Goal: Task Accomplishment & Management: Complete application form

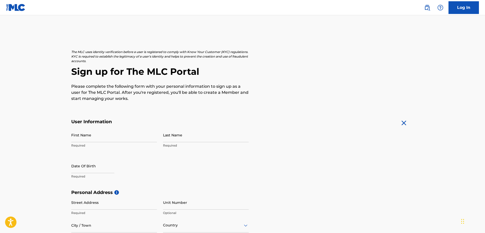
scroll to position [25, 0]
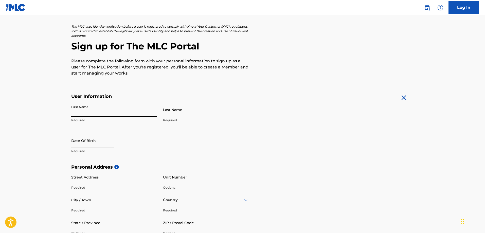
click at [84, 112] on input "First Name" at bounding box center [114, 109] width 86 height 14
type input "[PERSON_NAME]"
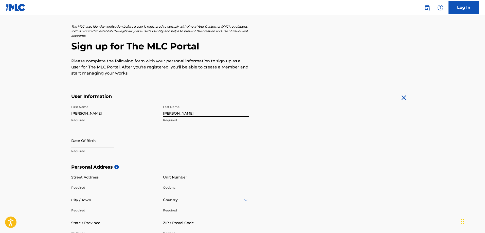
type input "[PERSON_NAME]"
select select "7"
select select "2025"
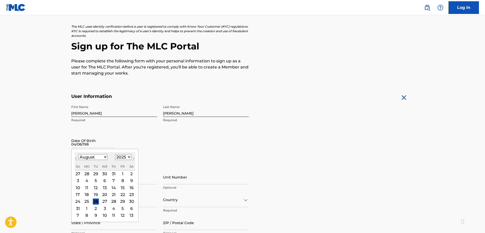
type input "[DATE]"
click at [171, 163] on div "First Name Christopher Required Last Name Sims Required Date Of Birth Previous …" at bounding box center [160, 133] width 178 height 62
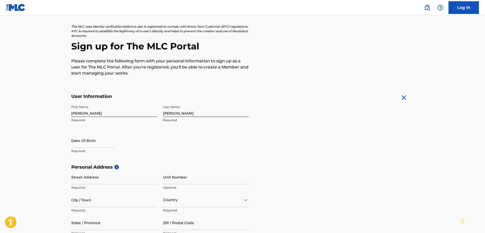
drag, startPoint x: 66, startPoint y: 146, endPoint x: 75, endPoint y: 146, distance: 9.2
click at [69, 146] on div "The MLC uses identity verification before a user is registered to comply with K…" at bounding box center [242, 171] width 355 height 294
click at [77, 146] on input "text" at bounding box center [92, 140] width 43 height 14
select select "7"
select select "2025"
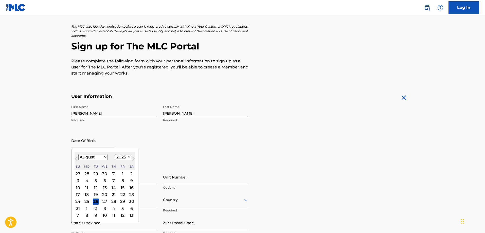
click at [104, 157] on select "January February March April May June July August September October November De…" at bounding box center [92, 157] width 29 height 6
select select "3"
click at [78, 154] on select "January February March April May June July August September October November De…" at bounding box center [92, 157] width 29 height 6
click at [93, 181] on div "8" at bounding box center [96, 181] width 6 height 6
type input "[DATE]"
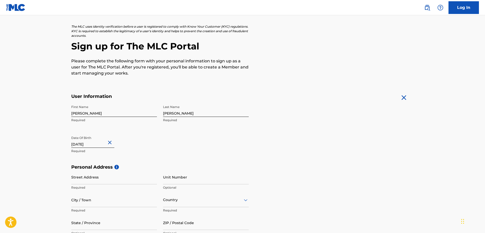
click at [96, 142] on input "[DATE]" at bounding box center [92, 140] width 43 height 14
select select "3"
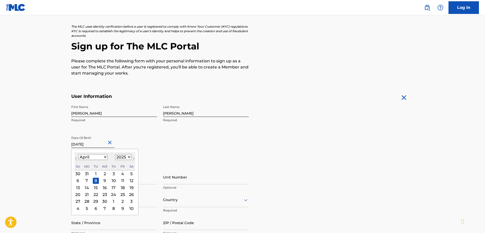
click at [128, 157] on select "1899 1900 1901 1902 1903 1904 1905 1906 1907 1908 1909 1910 1911 1912 1913 1914…" at bounding box center [123, 157] width 16 height 6
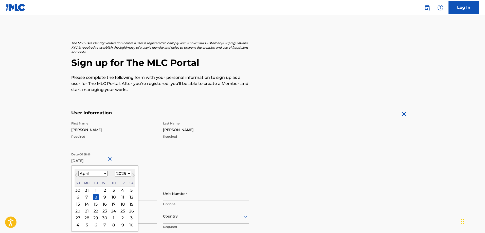
scroll to position [0, 0]
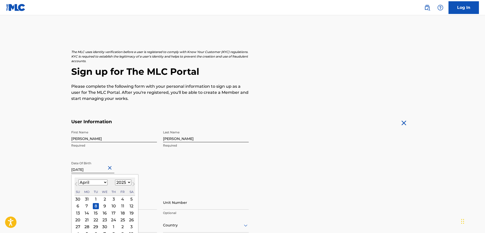
click at [128, 183] on select "1899 1900 1901 1902 1903 1904 1905 1906 1907 1908 1909 1910 1911 1912 1913 1914…" at bounding box center [123, 183] width 16 height 6
select select "1983"
click at [115, 180] on select "1899 1900 1901 1902 1903 1904 1905 1906 1907 1908 1909 1910 1911 1912 1913 1914…" at bounding box center [123, 183] width 16 height 6
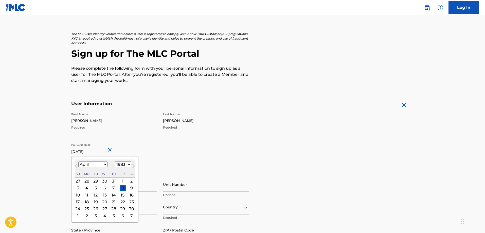
scroll to position [51, 0]
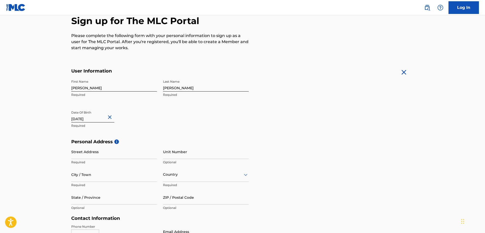
click at [119, 153] on input "Street Address" at bounding box center [114, 152] width 86 height 14
type input "[STREET_ADDRESS][PERSON_NAME]"
type input "Unit# 112"
type input "[GEOGRAPHIC_DATA]"
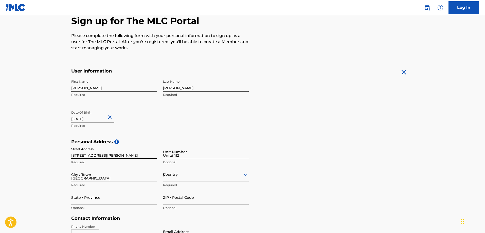
type input "IL"
type input "60640"
type input "219"
type input "6827199"
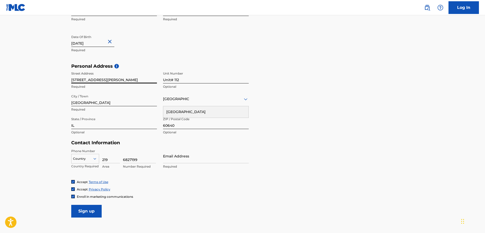
scroll to position [127, 0]
click at [171, 158] on input "Email Address" at bounding box center [206, 155] width 86 height 14
type input "[EMAIL_ADDRESS][DOMAIN_NAME]"
click at [144, 185] on div "Accept Terms of Use Accept Privacy Policy Enroll in marketing communications" at bounding box center [242, 188] width 343 height 19
click at [95, 212] on input "Sign up" at bounding box center [86, 210] width 30 height 13
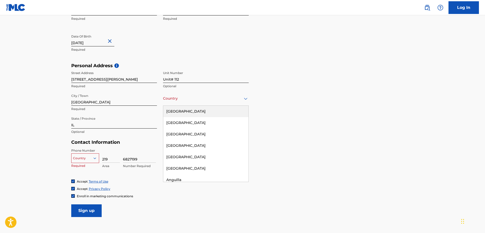
click at [247, 98] on icon at bounding box center [246, 99] width 6 height 6
click at [193, 112] on div "[GEOGRAPHIC_DATA]" at bounding box center [205, 111] width 85 height 11
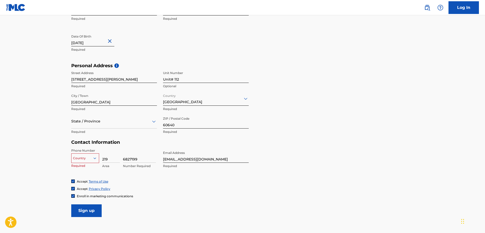
click at [88, 215] on input "Sign up" at bounding box center [86, 210] width 30 height 13
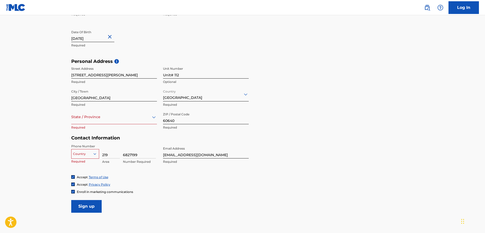
click at [93, 157] on div "Country" at bounding box center [85, 153] width 28 height 8
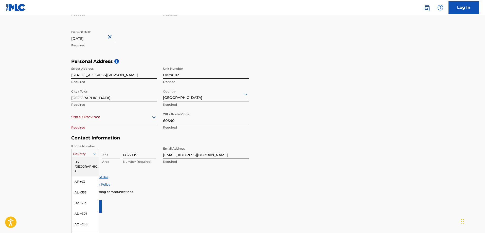
click at [81, 163] on div "US, [GEOGRAPHIC_DATA] +1" at bounding box center [85, 167] width 27 height 20
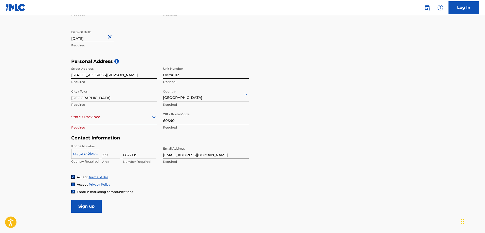
click at [92, 205] on input "Sign up" at bounding box center [86, 206] width 30 height 13
click at [153, 116] on icon at bounding box center [154, 117] width 6 height 6
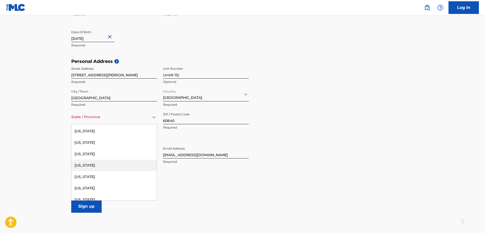
scroll to position [127, 0]
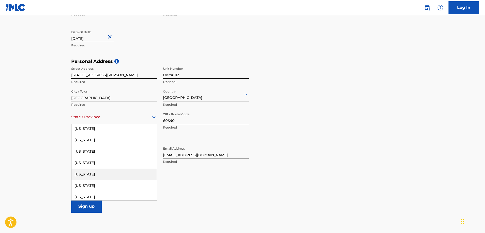
click at [86, 175] on div "[US_STATE]" at bounding box center [114, 174] width 85 height 11
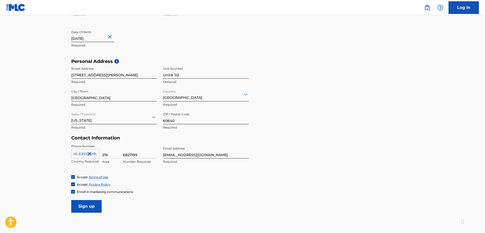
click at [90, 207] on input "Sign up" at bounding box center [86, 206] width 30 height 13
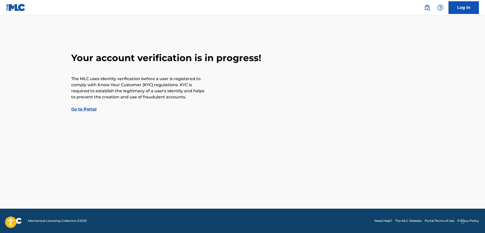
click at [82, 109] on link "Go to Portal" at bounding box center [83, 109] width 25 height 5
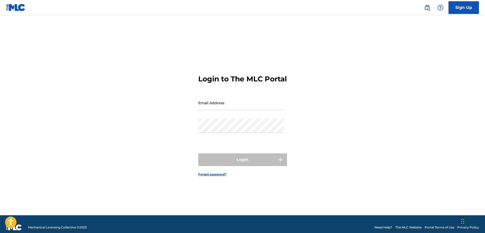
click at [219, 106] on input "Email Address" at bounding box center [241, 103] width 86 height 14
click at [174, 135] on div "Login to The MLC Portal Email Address Password Login Forgot password?" at bounding box center [242, 121] width 355 height 187
click at [222, 107] on input "Email Address" at bounding box center [241, 103] width 86 height 14
type input "[EMAIL_ADDRESS][DOMAIN_NAME]"
click at [284, 76] on h3 "Login to The MLC Portal" at bounding box center [242, 79] width 88 height 9
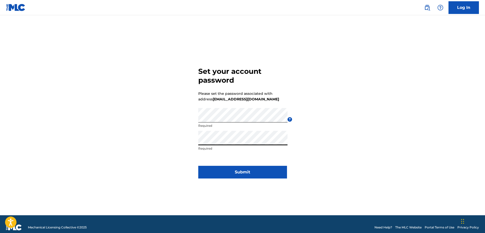
click at [319, 121] on div "Set your account password Please set the password associated with address [EMAI…" at bounding box center [242, 121] width 355 height 187
click at [242, 173] on button "Submit" at bounding box center [242, 172] width 89 height 13
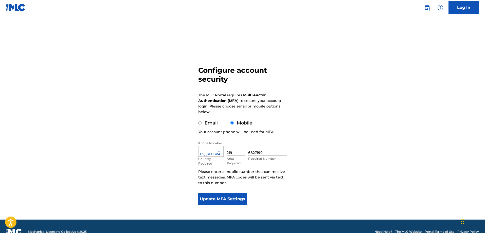
click at [219, 199] on button "Update MFA Settings" at bounding box center [222, 199] width 49 height 13
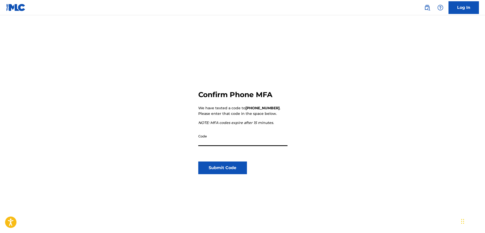
click at [213, 139] on input "Code" at bounding box center [242, 139] width 89 height 14
click at [216, 141] on input "Code" at bounding box center [242, 139] width 89 height 14
type input "751306"
click at [221, 171] on button "Submit Code" at bounding box center [222, 168] width 49 height 13
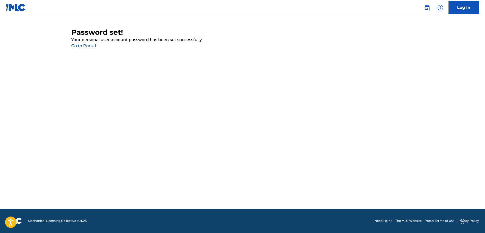
click at [83, 47] on link "Go to Portal" at bounding box center [83, 45] width 25 height 5
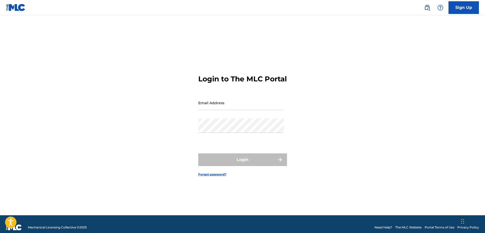
click at [221, 108] on input "Email Address" at bounding box center [241, 103] width 86 height 14
type input "[EMAIL_ADDRESS][DOMAIN_NAME]"
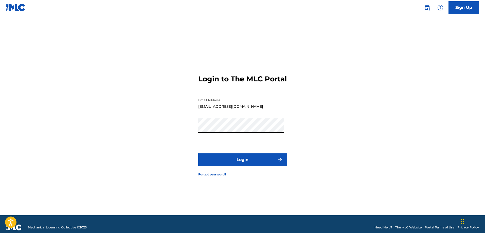
click at [269, 164] on button "Login" at bounding box center [242, 159] width 89 height 13
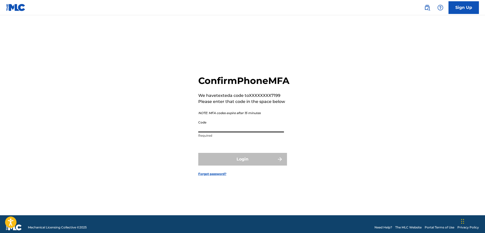
click at [214, 131] on input "Code" at bounding box center [241, 125] width 86 height 14
type input "950375"
click at [247, 163] on button "Login" at bounding box center [242, 159] width 89 height 13
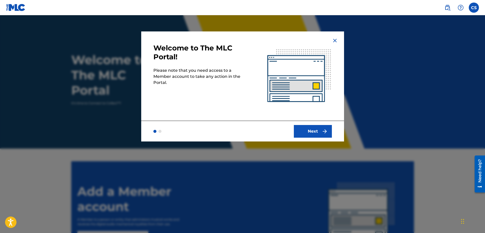
click at [328, 131] on button "Next" at bounding box center [313, 131] width 38 height 13
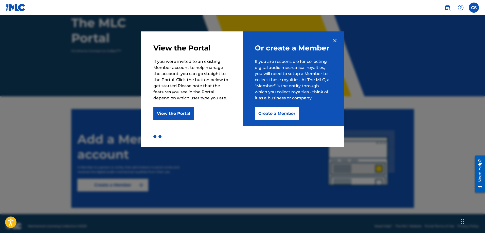
scroll to position [58, 0]
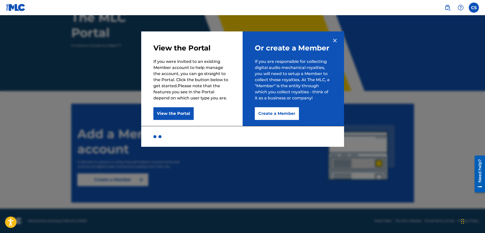
click at [280, 114] on button "Create a Member" at bounding box center [277, 113] width 44 height 13
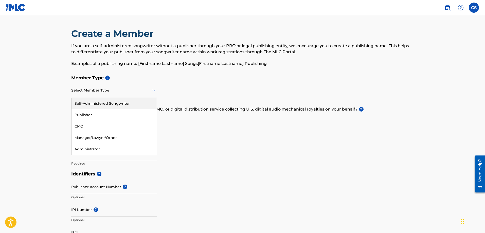
click at [151, 89] on icon at bounding box center [154, 90] width 6 height 6
click at [85, 118] on div "Publisher" at bounding box center [114, 114] width 85 height 11
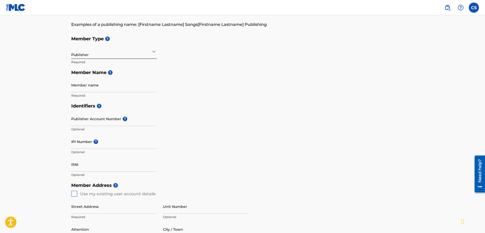
scroll to position [25, 0]
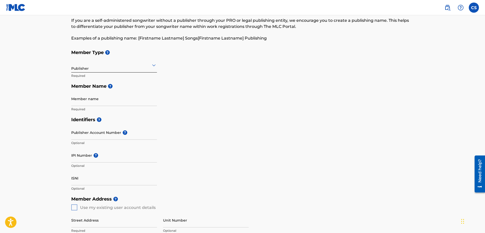
click at [90, 102] on input "Member name" at bounding box center [114, 99] width 86 height 14
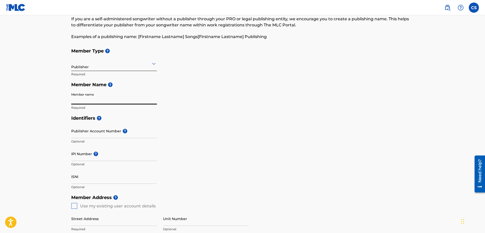
scroll to position [51, 0]
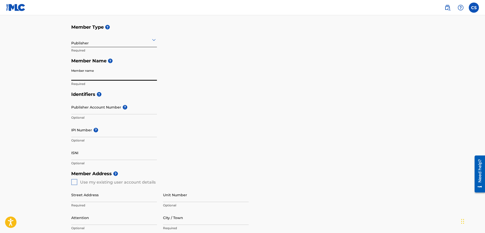
click at [88, 76] on input "Member name" at bounding box center [114, 73] width 86 height 14
type input "Dynamite [PERSON_NAME] Publishing"
click at [87, 110] on input "Publisher Account Number ?" at bounding box center [114, 107] width 86 height 14
click at [116, 106] on div "Publisher Account Number ? Optional" at bounding box center [114, 111] width 86 height 23
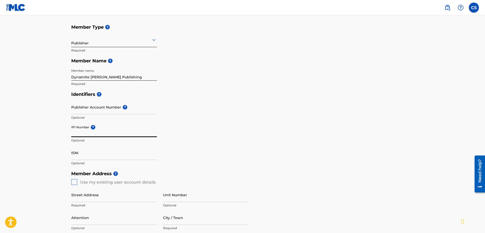
paste input "01078473921"
click at [191, 126] on div "Identifiers ? Publisher Account Number ? Optional IPI Number ? 01078473921 IPI …" at bounding box center [242, 128] width 343 height 79
click at [81, 133] on input "01078473921" at bounding box center [114, 130] width 86 height 14
type input "1078473921"
click at [192, 125] on div "Identifiers ? Publisher Account Number ? Optional IPI Number ? 1078473921 Optio…" at bounding box center [242, 128] width 343 height 79
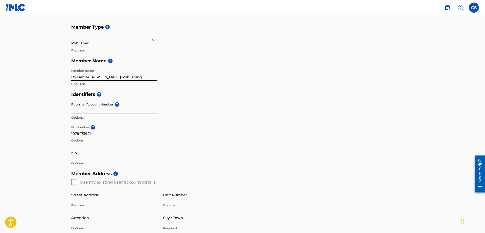
paste input "3096163"
click at [176, 114] on div "Identifiers ? Publisher Account Number ? 3096163 Publisher Account Number must …" at bounding box center [242, 128] width 343 height 79
click at [100, 109] on input "3096163" at bounding box center [114, 107] width 86 height 14
type input "3"
click at [228, 102] on div "Identifiers ? Publisher Account Number ? Optional IPI Number ? 1078473921 Optio…" at bounding box center [242, 128] width 343 height 79
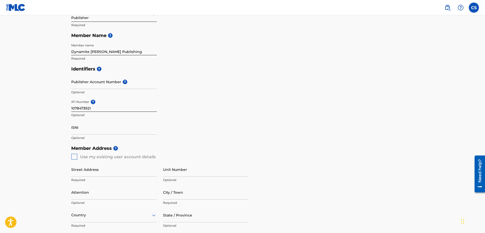
scroll to position [101, 0]
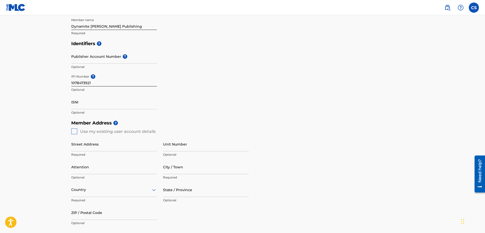
click at [73, 133] on div "Member Address ? Use my existing user account details Street Address Required U…" at bounding box center [242, 176] width 343 height 116
click at [75, 132] on div "Member Address ? Use my existing user account details Street Address Required U…" at bounding box center [242, 176] width 343 height 116
click at [75, 131] on div "Member Address ? Use my existing user account details Street Address Required U…" at bounding box center [242, 176] width 343 height 116
click at [96, 148] on input "Street Address" at bounding box center [114, 144] width 86 height 14
type input "[STREET_ADDRESS][PERSON_NAME]"
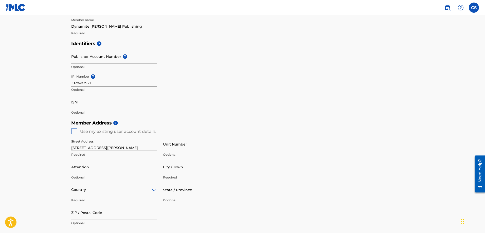
type input "Unit# 112"
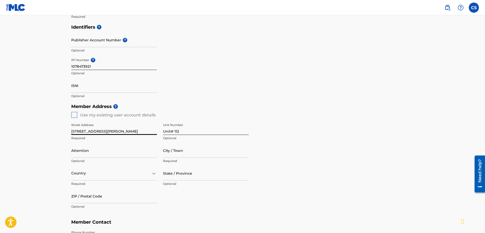
scroll to position [127, 0]
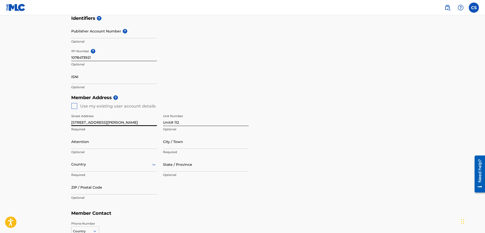
click at [97, 142] on input "Attention" at bounding box center [114, 141] width 86 height 14
type input "[PERSON_NAME]"
type input "[GEOGRAPHIC_DATA]"
type input "IL"
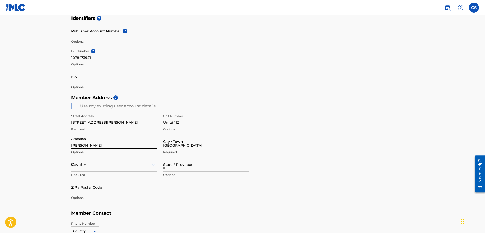
type input "60640"
type input "219"
type input "6827199"
type input "[EMAIL_ADDRESS][DOMAIN_NAME]"
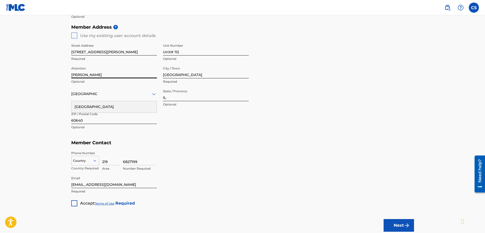
scroll to position [228, 0]
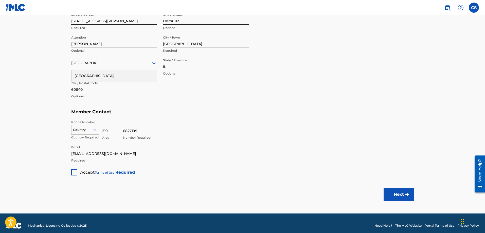
click at [75, 172] on div at bounding box center [74, 172] width 6 height 6
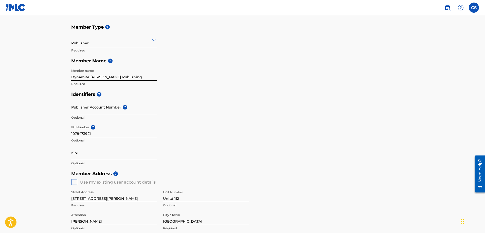
scroll to position [0, 0]
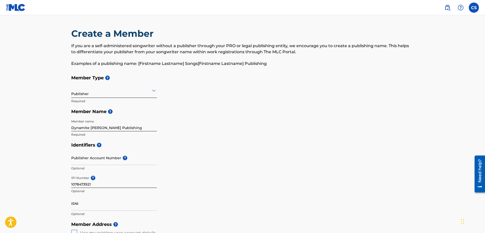
click at [156, 90] on icon at bounding box center [154, 90] width 6 height 6
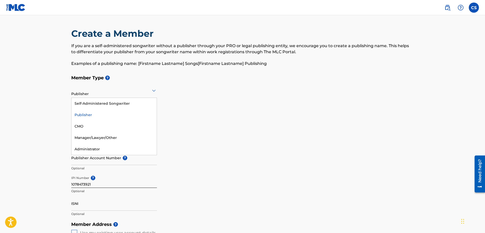
click at [156, 90] on icon at bounding box center [154, 90] width 6 height 6
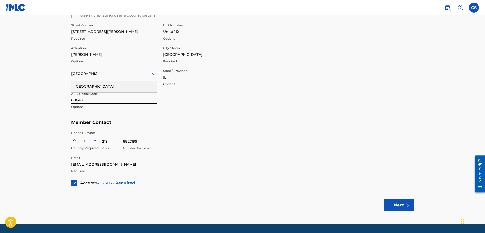
scroll to position [233, 0]
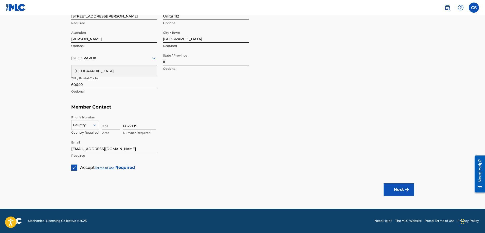
click at [399, 187] on button "Next" at bounding box center [399, 189] width 30 height 13
click at [92, 121] on div "Country" at bounding box center [85, 125] width 28 height 10
click at [83, 135] on div "US, [GEOGRAPHIC_DATA] +1" at bounding box center [85, 138] width 27 height 20
click at [403, 186] on button "Next" at bounding box center [399, 189] width 30 height 13
click at [152, 58] on icon at bounding box center [154, 58] width 4 height 2
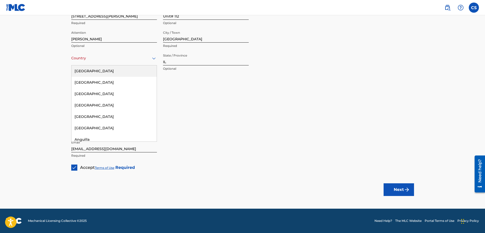
click at [94, 71] on div "[GEOGRAPHIC_DATA]" at bounding box center [114, 70] width 85 height 11
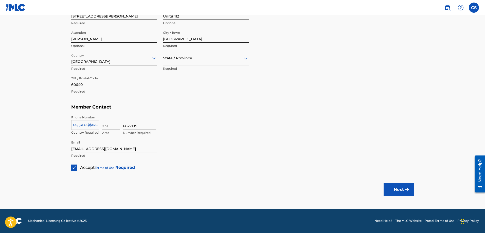
click at [242, 57] on div at bounding box center [206, 58] width 86 height 6
click at [182, 118] on div "[US_STATE]" at bounding box center [205, 115] width 85 height 11
click at [402, 186] on button "Next" at bounding box center [399, 189] width 30 height 13
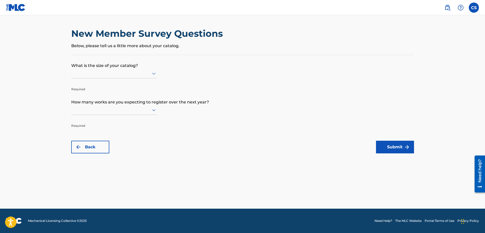
click at [154, 74] on icon at bounding box center [154, 74] width 4 height 2
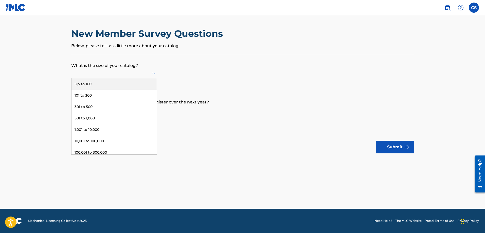
click at [92, 83] on div "Up to 100" at bounding box center [114, 83] width 85 height 11
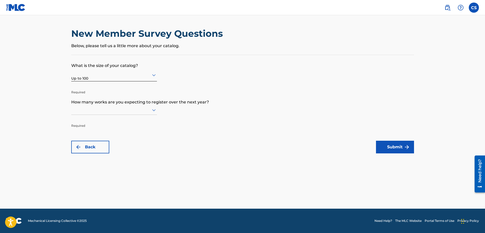
click at [154, 112] on icon at bounding box center [154, 110] width 6 height 6
click at [90, 130] on div "101 to 300" at bounding box center [114, 131] width 85 height 11
click at [394, 146] on button "Submit" at bounding box center [395, 147] width 38 height 13
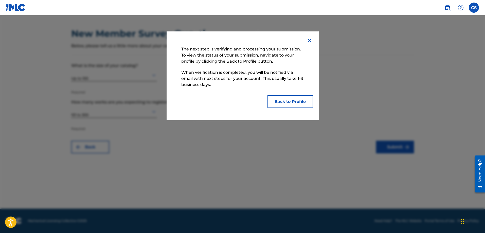
click at [293, 104] on button "Back to Profile" at bounding box center [291, 101] width 46 height 13
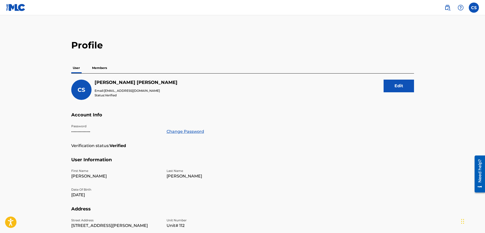
click at [98, 68] on p "Members" at bounding box center [100, 68] width 18 height 11
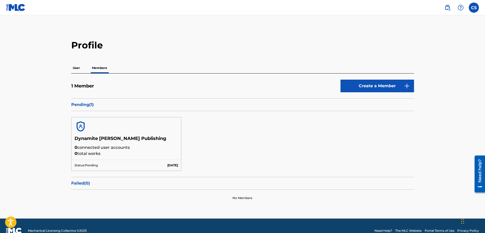
click at [15, 8] on img at bounding box center [16, 7] width 20 height 7
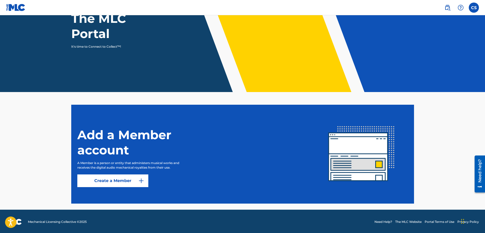
scroll to position [58, 0]
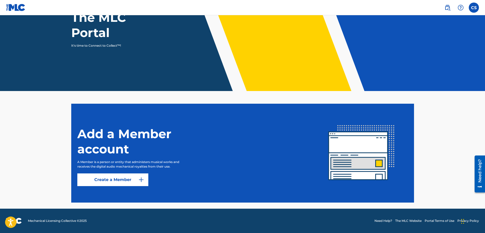
click at [473, 10] on label at bounding box center [474, 8] width 10 height 10
click at [474, 8] on input "CS [PERSON_NAME] [EMAIL_ADDRESS][DOMAIN_NAME] Notification Preferences Profile …" at bounding box center [474, 8] width 0 height 0
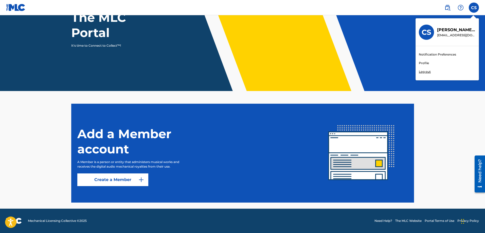
click at [426, 64] on link "Profile" at bounding box center [424, 63] width 10 height 5
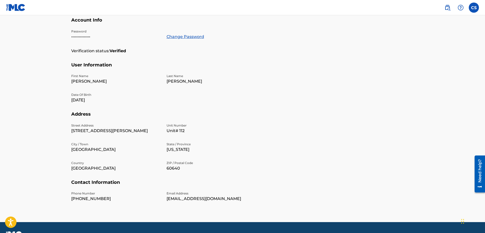
scroll to position [83, 0]
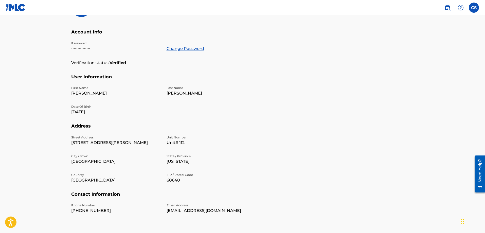
click at [94, 113] on p "[DATE]" at bounding box center [115, 112] width 89 height 6
click at [88, 110] on p "[DATE]" at bounding box center [115, 112] width 89 height 6
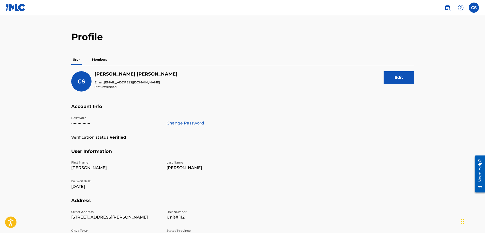
scroll to position [7, 0]
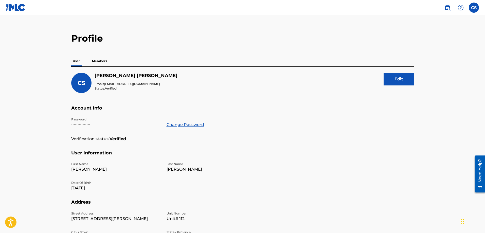
click at [395, 79] on button "Edit" at bounding box center [399, 79] width 30 height 13
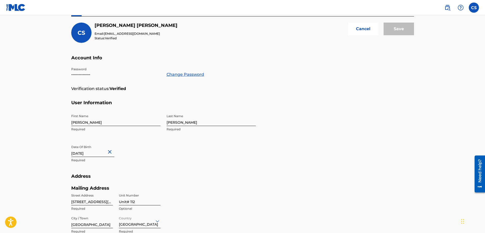
scroll to position [58, 0]
click at [97, 152] on input "[DATE]" at bounding box center [92, 149] width 43 height 14
select select "3"
select select "2025"
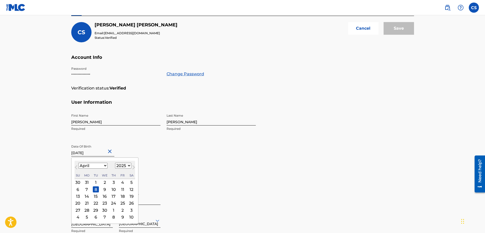
click at [130, 165] on button "Next Month" at bounding box center [134, 168] width 8 height 8
click at [104, 165] on select "January February March April May June July August September October November De…" at bounding box center [92, 166] width 29 height 6
select select "3"
click at [78, 163] on select "January February March April May June July August September October November De…" at bounding box center [92, 166] width 29 height 6
click at [128, 166] on select "1899 1900 1901 1902 1903 1904 1905 1906 1907 1908 1909 1910 1911 1912 1913 1914…" at bounding box center [123, 166] width 16 height 6
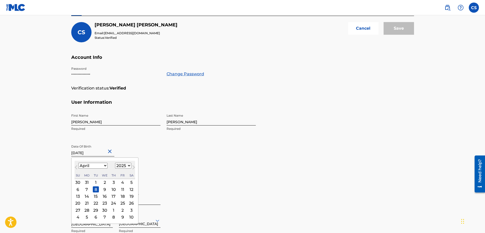
select select "1983"
click at [115, 163] on select "1899 1900 1901 1902 1903 1904 1905 1906 1907 1908 1909 1910 1911 1912 1913 1914…" at bounding box center [123, 166] width 16 height 6
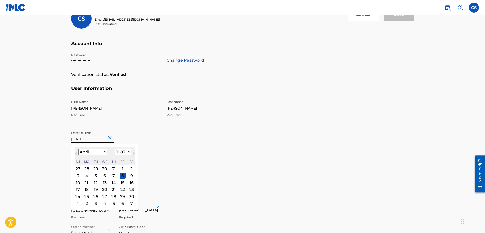
scroll to position [83, 0]
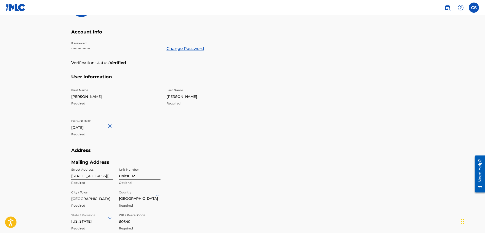
click at [97, 125] on input "[DATE]" at bounding box center [92, 124] width 43 height 14
select select "3"
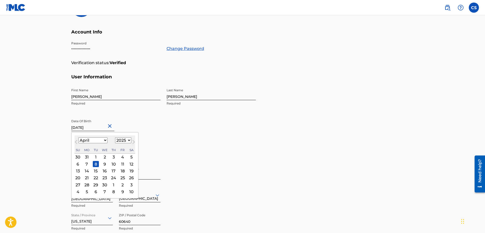
click at [128, 140] on select "1899 1900 1901 1902 1903 1904 1905 1906 1907 1908 1909 1910 1911 1912 1913 1914…" at bounding box center [123, 140] width 16 height 6
select select "1983"
click at [115, 137] on select "1899 1900 1901 1902 1903 1904 1905 1906 1907 1908 1909 1910 1911 1912 1913 1914…" at bounding box center [123, 140] width 16 height 6
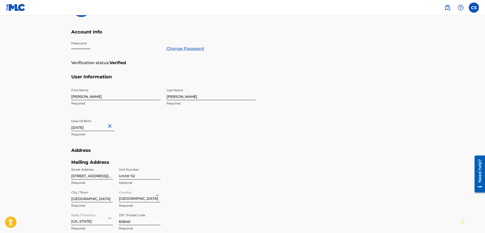
click at [177, 123] on div "First Name [PERSON_NAME] Required Last Name [PERSON_NAME] Required Date Of Birt…" at bounding box center [163, 117] width 185 height 62
click at [111, 126] on button "Close" at bounding box center [111, 125] width 8 height 15
type input "[DATE]"
click at [172, 127] on div "First Name [PERSON_NAME] Required Last Name [PERSON_NAME] Required Date Of Birt…" at bounding box center [163, 117] width 185 height 62
drag, startPoint x: 126, startPoint y: 149, endPoint x: 119, endPoint y: 150, distance: 7.1
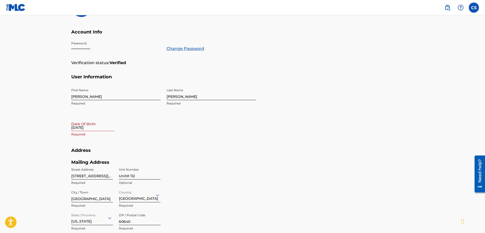
click at [125, 150] on h5 "Address" at bounding box center [242, 154] width 343 height 12
click at [96, 149] on h5 "Address" at bounding box center [242, 154] width 343 height 12
click at [84, 145] on div "First Name [PERSON_NAME] Required Last Name [PERSON_NAME] Required Date Of Birt…" at bounding box center [163, 117] width 185 height 62
click at [213, 136] on div "First Name [PERSON_NAME] Required Last Name [PERSON_NAME] Required Date Of Birt…" at bounding box center [163, 117] width 185 height 62
click at [99, 127] on input "[DATE]" at bounding box center [92, 124] width 43 height 14
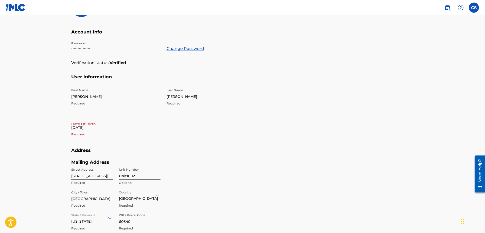
select select "7"
select select "2025"
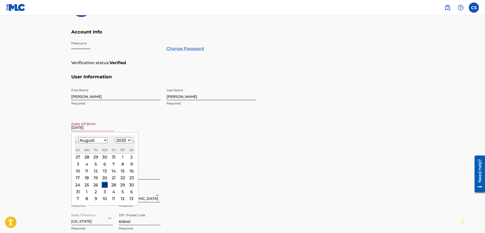
click at [106, 141] on select "January February March April May June July August September October November De…" at bounding box center [92, 140] width 29 height 6
select select "3"
click at [78, 137] on select "January February March April May June July August September October November De…" at bounding box center [92, 140] width 29 height 6
click at [96, 165] on div "8" at bounding box center [96, 164] width 6 height 6
type input "[DATE]"
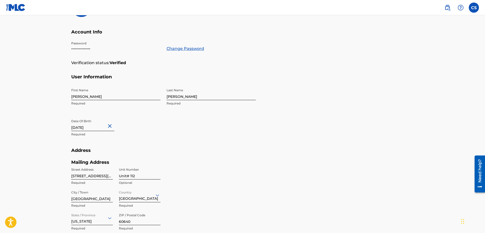
click at [99, 127] on input "[DATE]" at bounding box center [92, 124] width 43 height 14
select select "3"
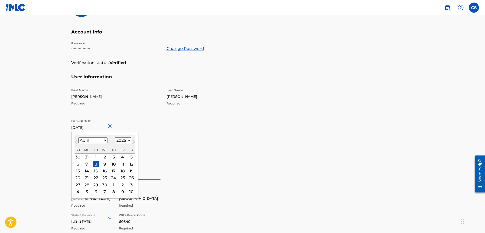
click at [128, 140] on select "1899 1900 1901 1902 1903 1904 1905 1906 1907 1908 1909 1910 1911 1912 1913 1914…" at bounding box center [123, 140] width 16 height 6
select select "1983"
click at [115, 137] on select "1899 1900 1901 1902 1903 1904 1905 1906 1907 1908 1909 1910 1911 1912 1913 1914…" at bounding box center [123, 140] width 16 height 6
click at [123, 142] on select "1899 1900 1901 1902 1903 1904 1905 1906 1907 1908 1909 1910 1911 1912 1913 1914…" at bounding box center [123, 140] width 16 height 6
click at [123, 140] on select "1899 1900 1901 1902 1903 1904 1905 1906 1907 1908 1909 1910 1911 1912 1913 1914…" at bounding box center [123, 140] width 16 height 6
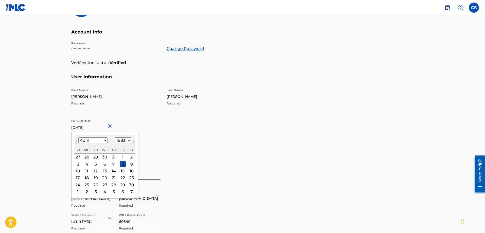
click at [121, 165] on div "8" at bounding box center [123, 164] width 6 height 6
type input "[DATE]"
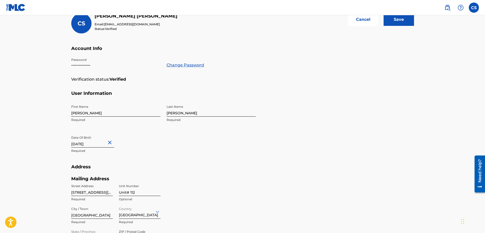
scroll to position [32, 0]
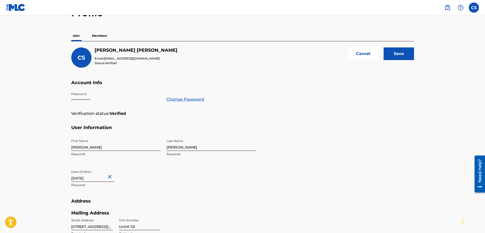
click at [309, 110] on section "Account Info Password ••••••••••••••• Change Password Verification status: Veri…" at bounding box center [242, 102] width 343 height 45
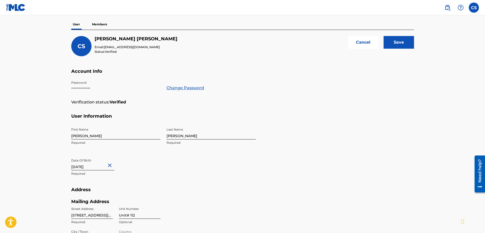
scroll to position [0, 0]
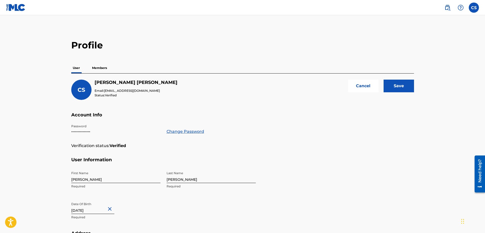
click at [398, 89] on input "Save" at bounding box center [399, 86] width 30 height 13
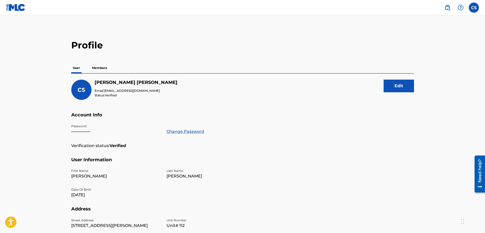
click at [98, 66] on p "Members" at bounding box center [100, 68] width 18 height 11
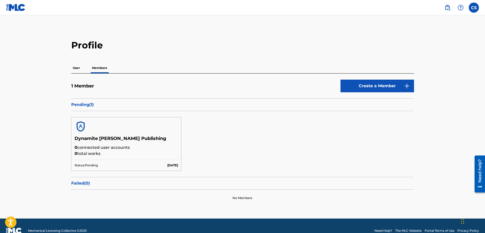
click at [473, 7] on label at bounding box center [474, 8] width 10 height 10
click at [474, 8] on input "CS [PERSON_NAME] [EMAIL_ADDRESS][DOMAIN_NAME] Notification Preferences Profile …" at bounding box center [474, 8] width 0 height 0
click at [422, 63] on link "Profile" at bounding box center [424, 63] width 10 height 5
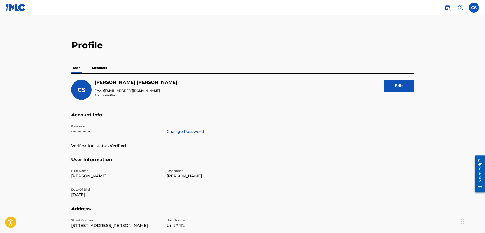
click at [105, 67] on p "Members" at bounding box center [100, 68] width 18 height 11
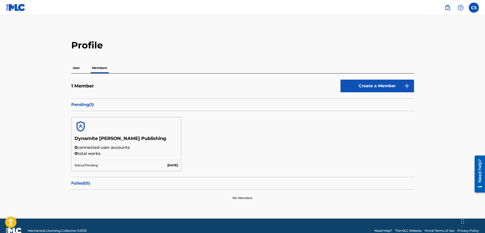
click at [407, 85] on img at bounding box center [407, 86] width 6 height 6
click at [463, 8] on img at bounding box center [461, 8] width 6 height 6
